Goal: Register for event/course

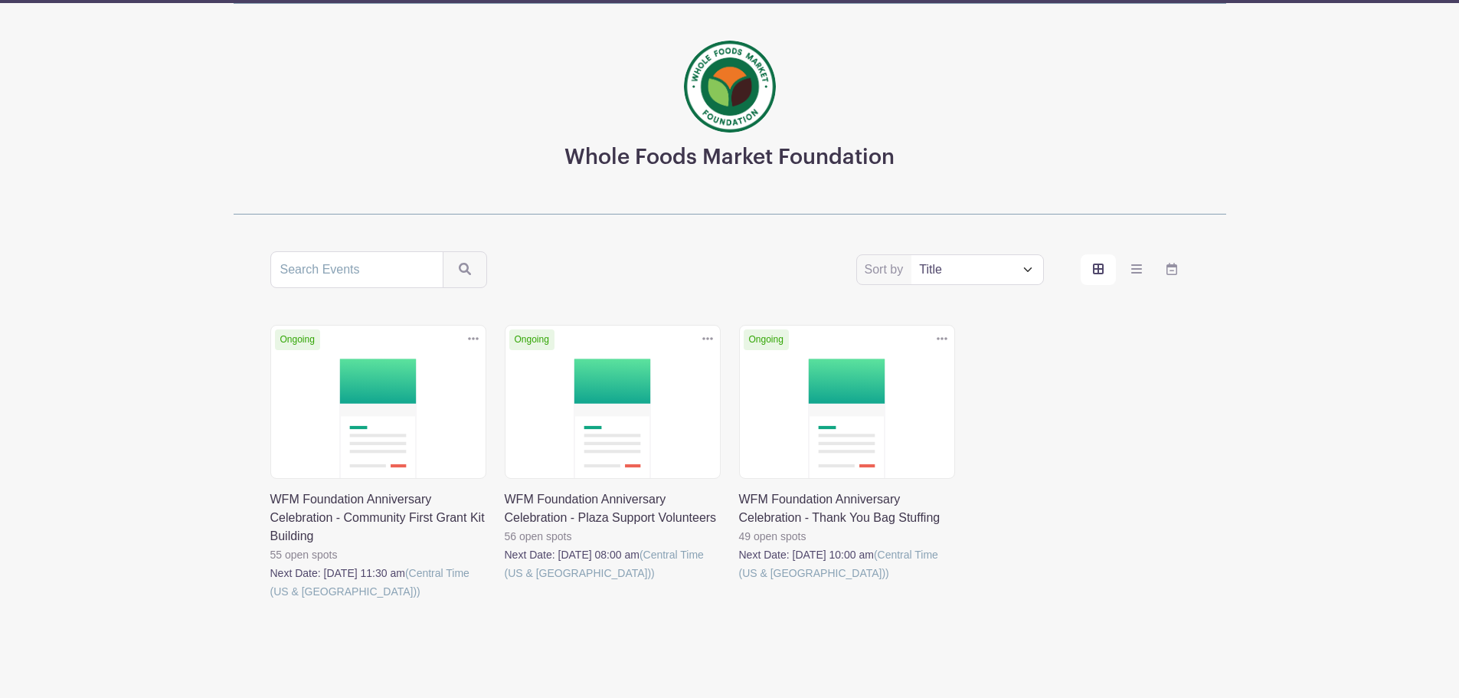
scroll to position [93, 0]
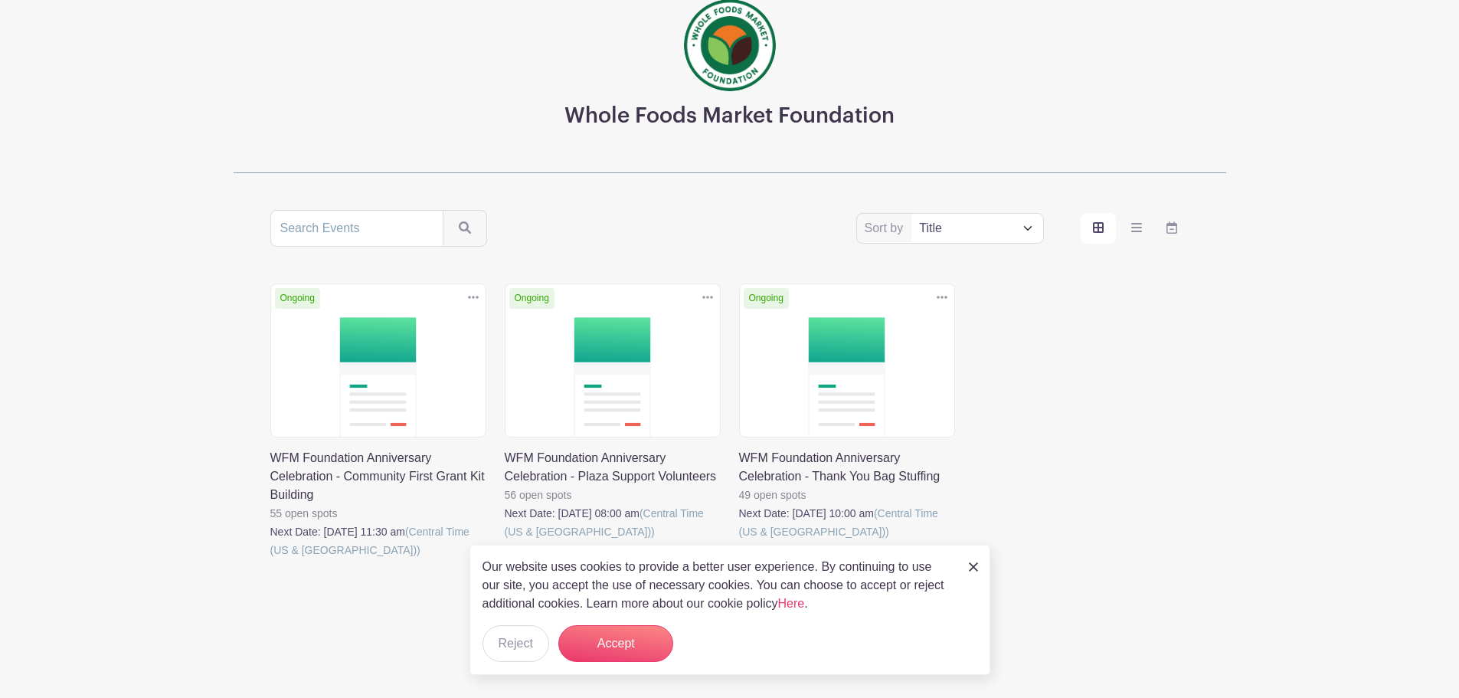
click at [974, 567] on img at bounding box center [973, 566] width 9 height 9
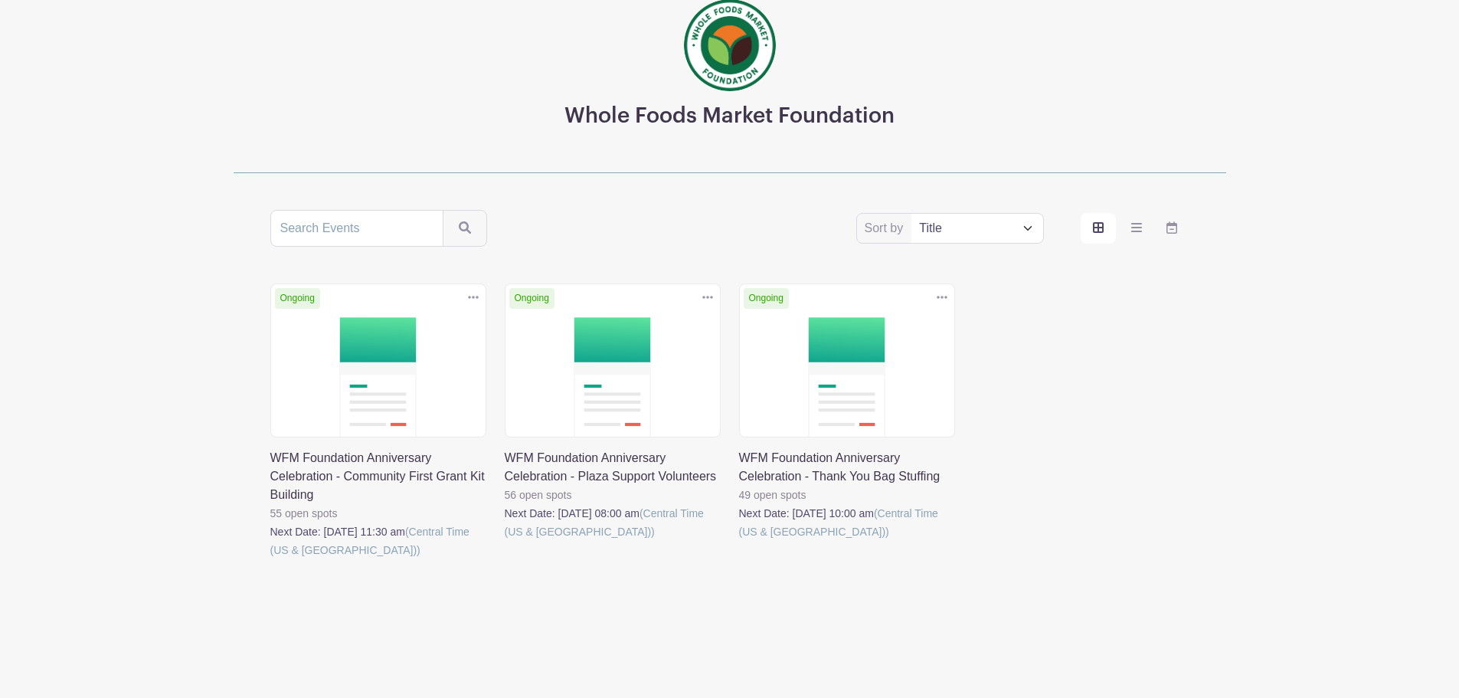
click at [1121, 392] on div "Ongoing Duplicate [GEOGRAPHIC_DATA] WFM Foundation Anniversary Celebration - Co…" at bounding box center [730, 442] width 938 height 319
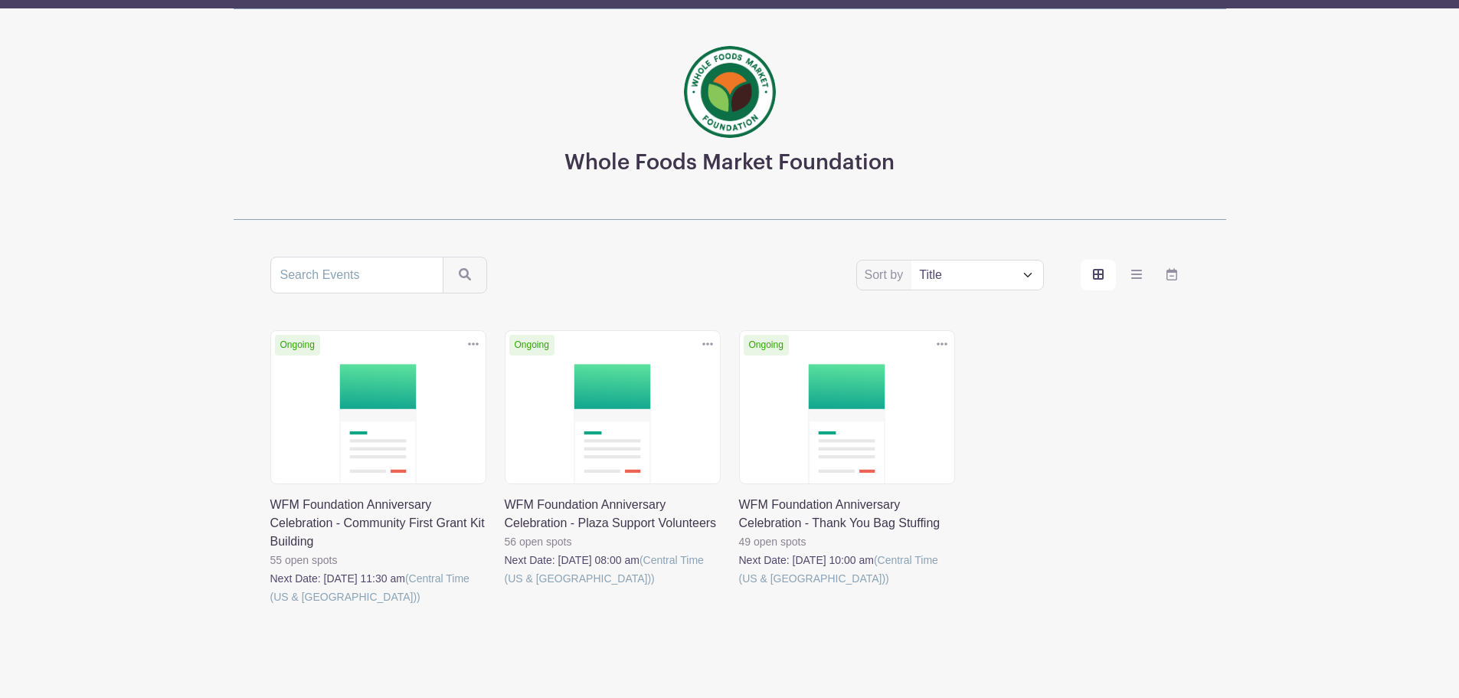
scroll to position [0, 0]
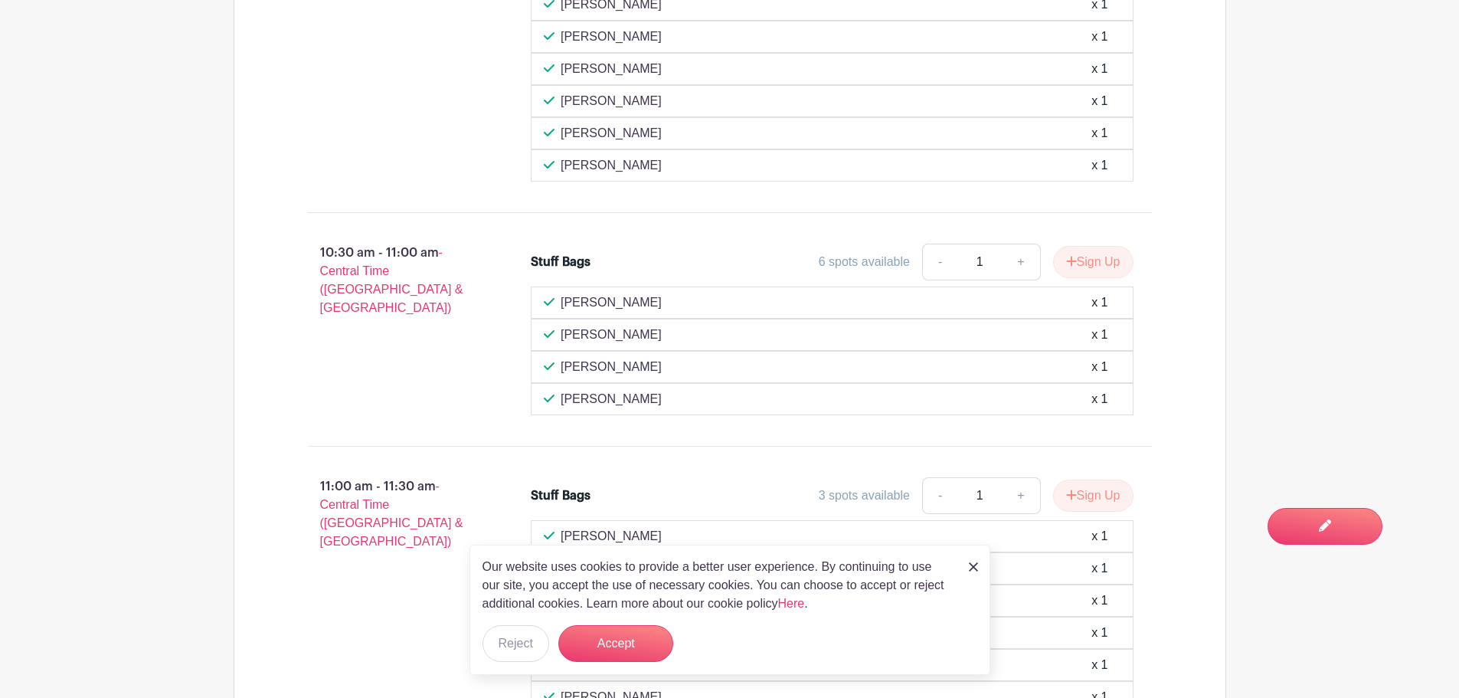
scroll to position [1226, 0]
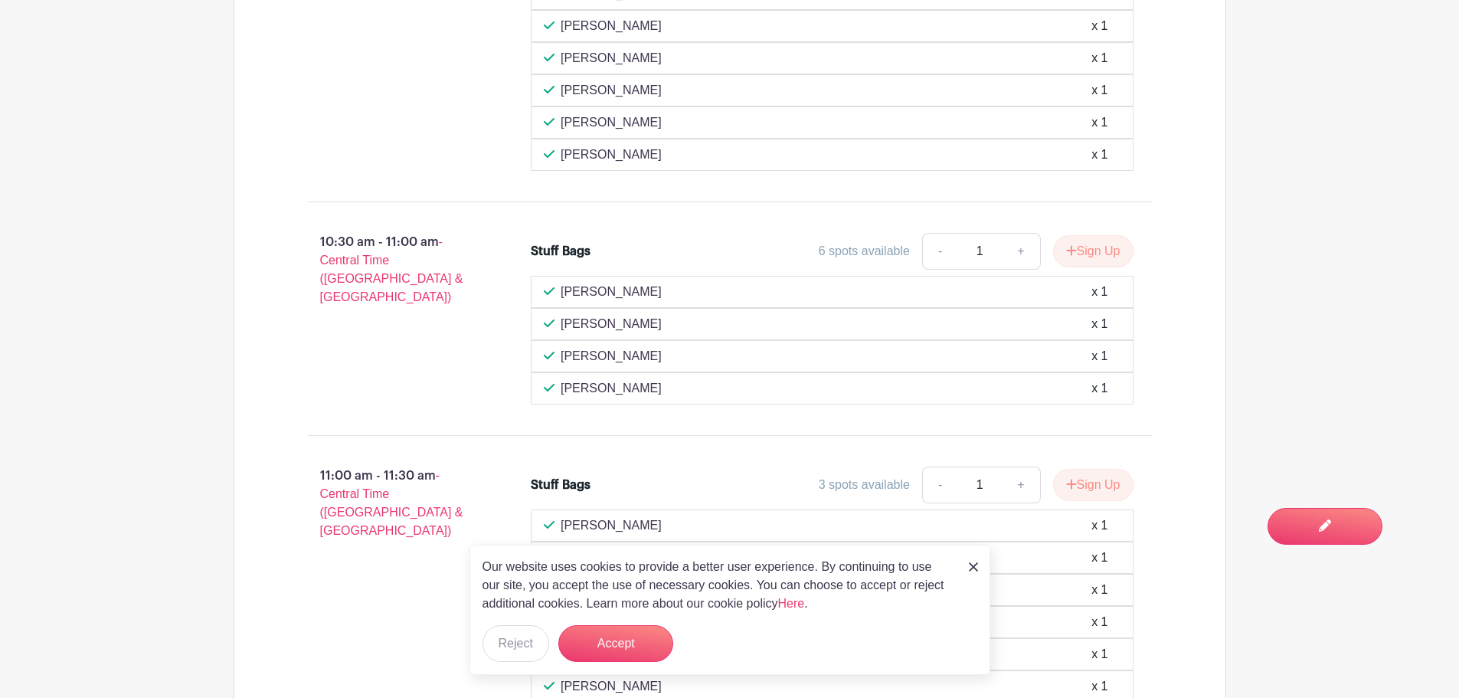
click at [966, 565] on div "Our website uses cookies to provide a better user experience. By continuing to …" at bounding box center [730, 610] width 521 height 130
click at [975, 568] on img at bounding box center [973, 566] width 9 height 9
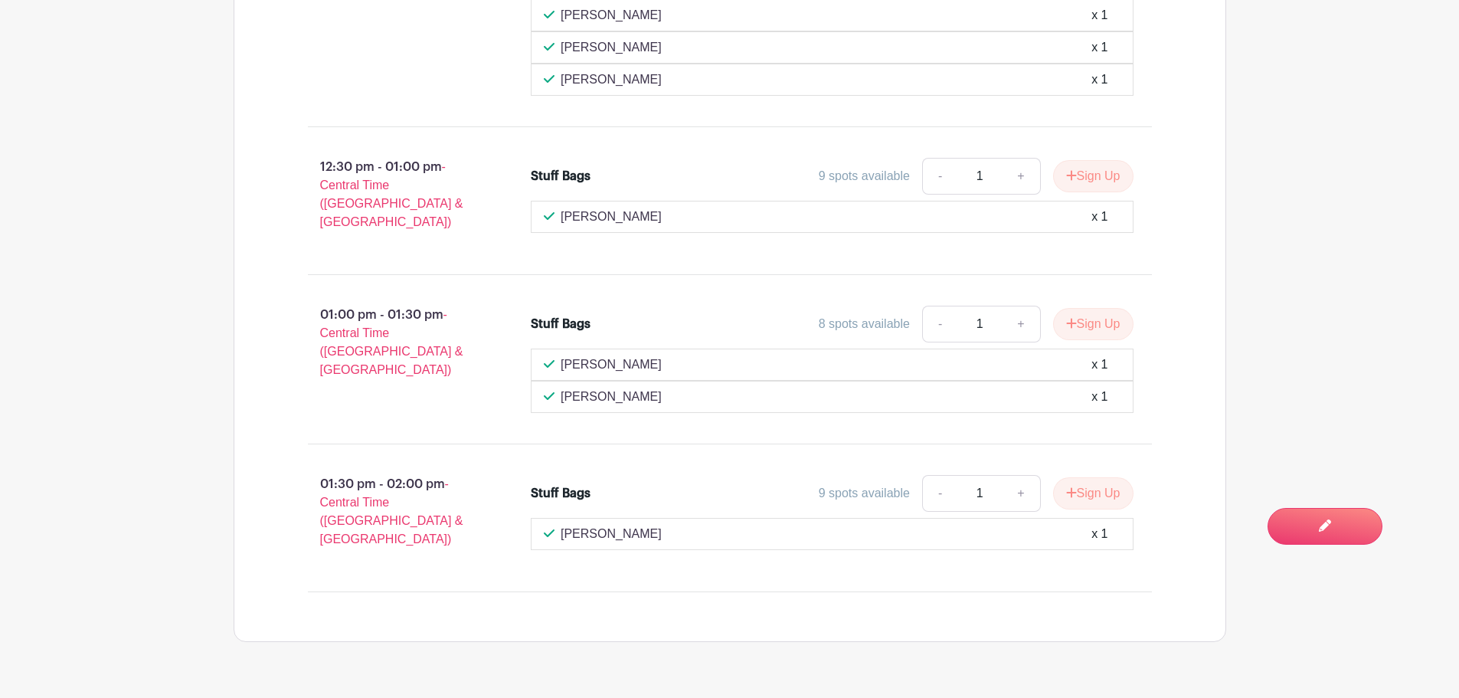
scroll to position [2350, 0]
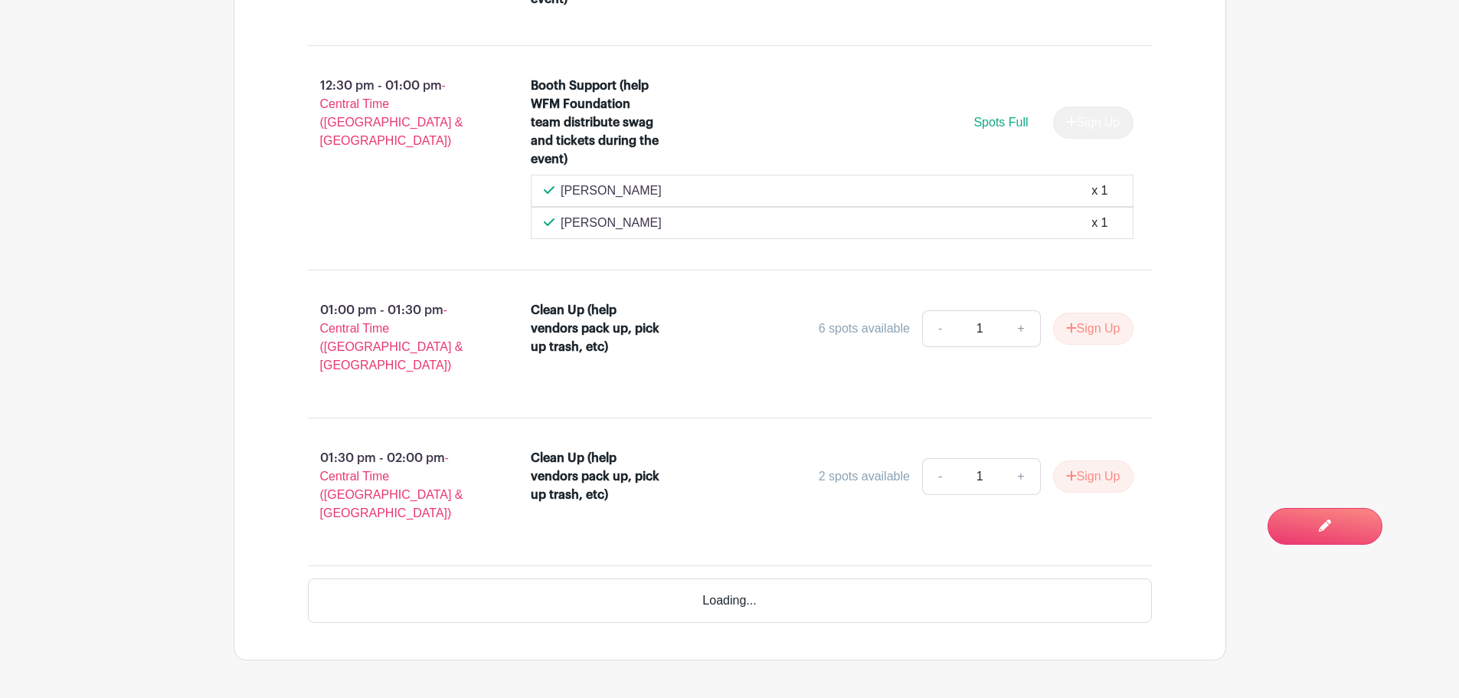
scroll to position [3648, 0]
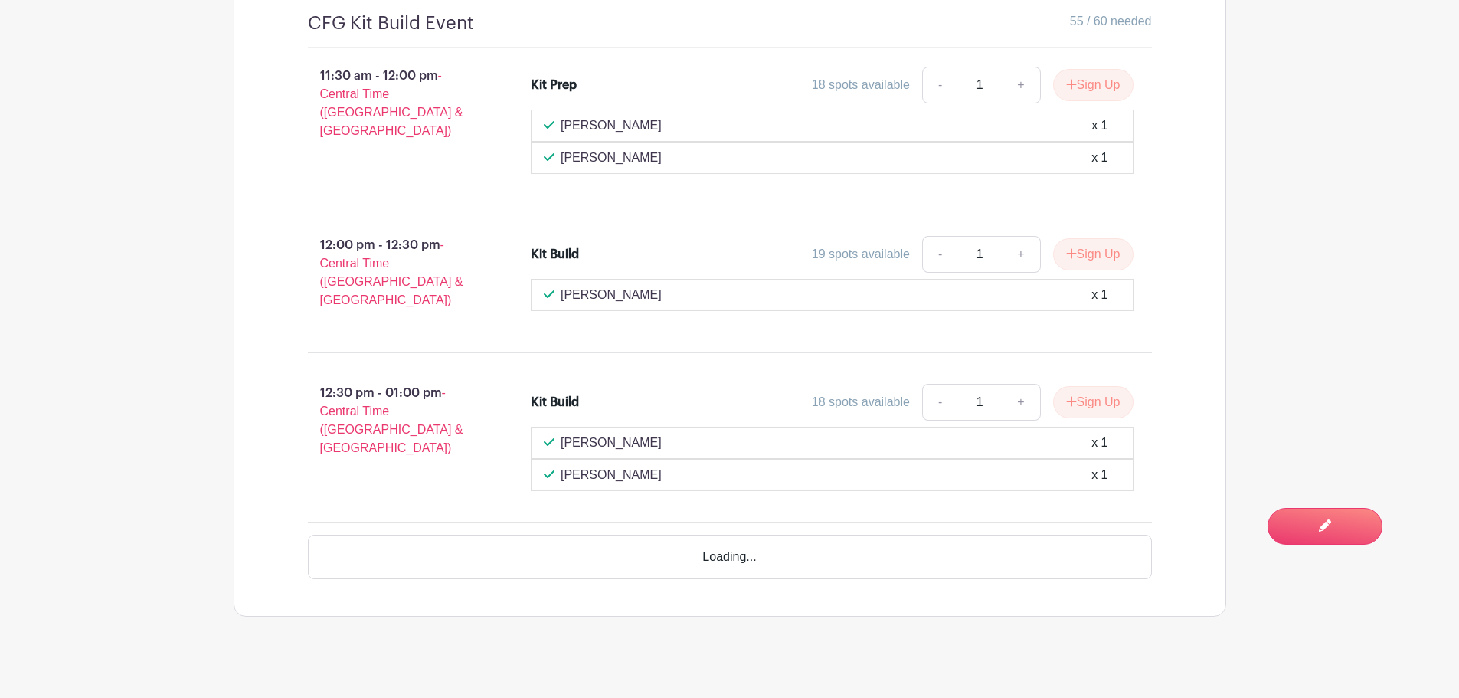
scroll to position [989, 0]
